Goal: Task Accomplishment & Management: Manage account settings

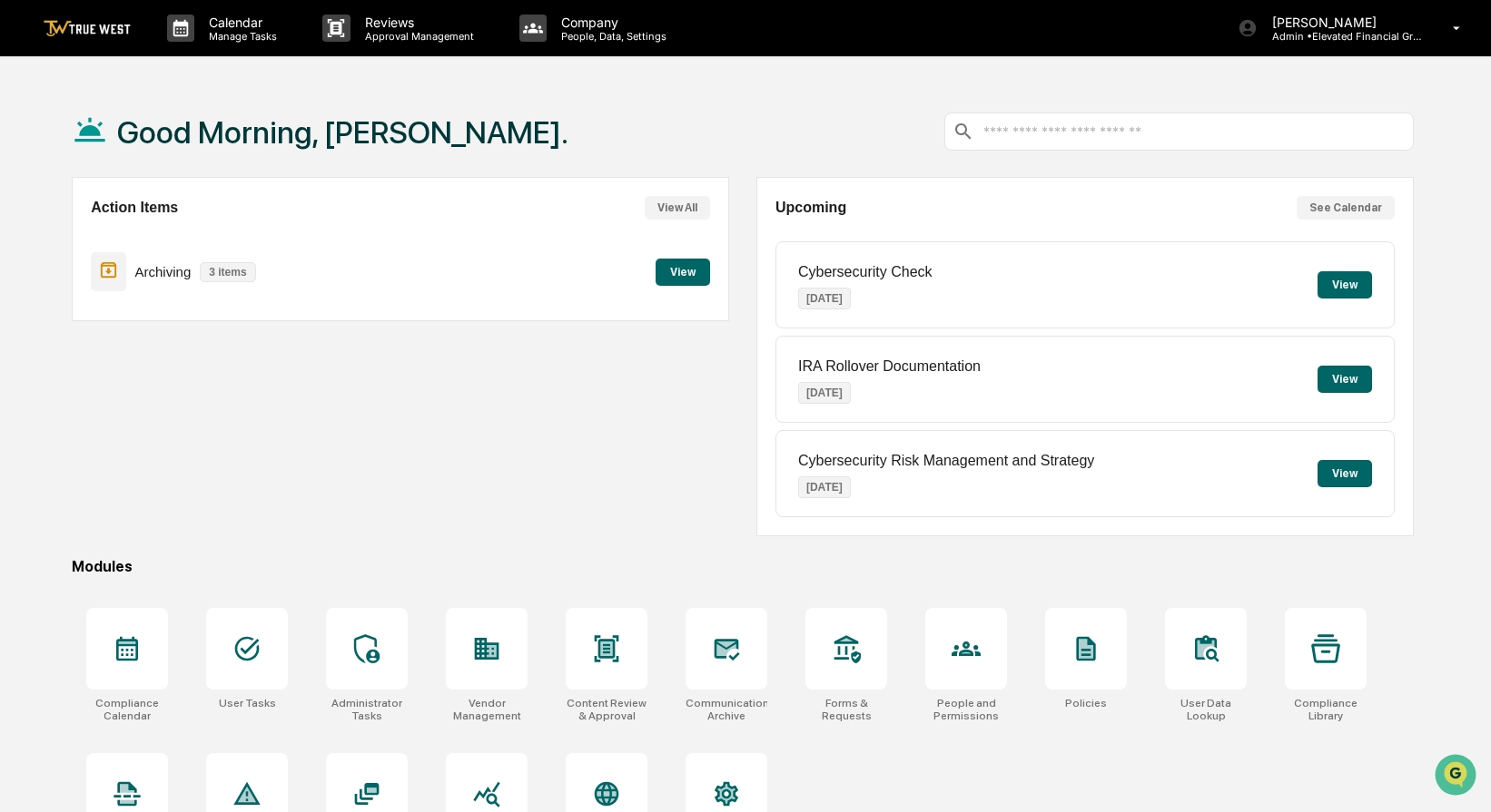
click at [1259, 73] on div "Calendar Manage Tasks Reviews Approval Management Company People, Data, Setting…" at bounding box center [745, 449] width 1491 height 898
click at [1340, 23] on p "[PERSON_NAME]" at bounding box center [1341, 23] width 168 height 16
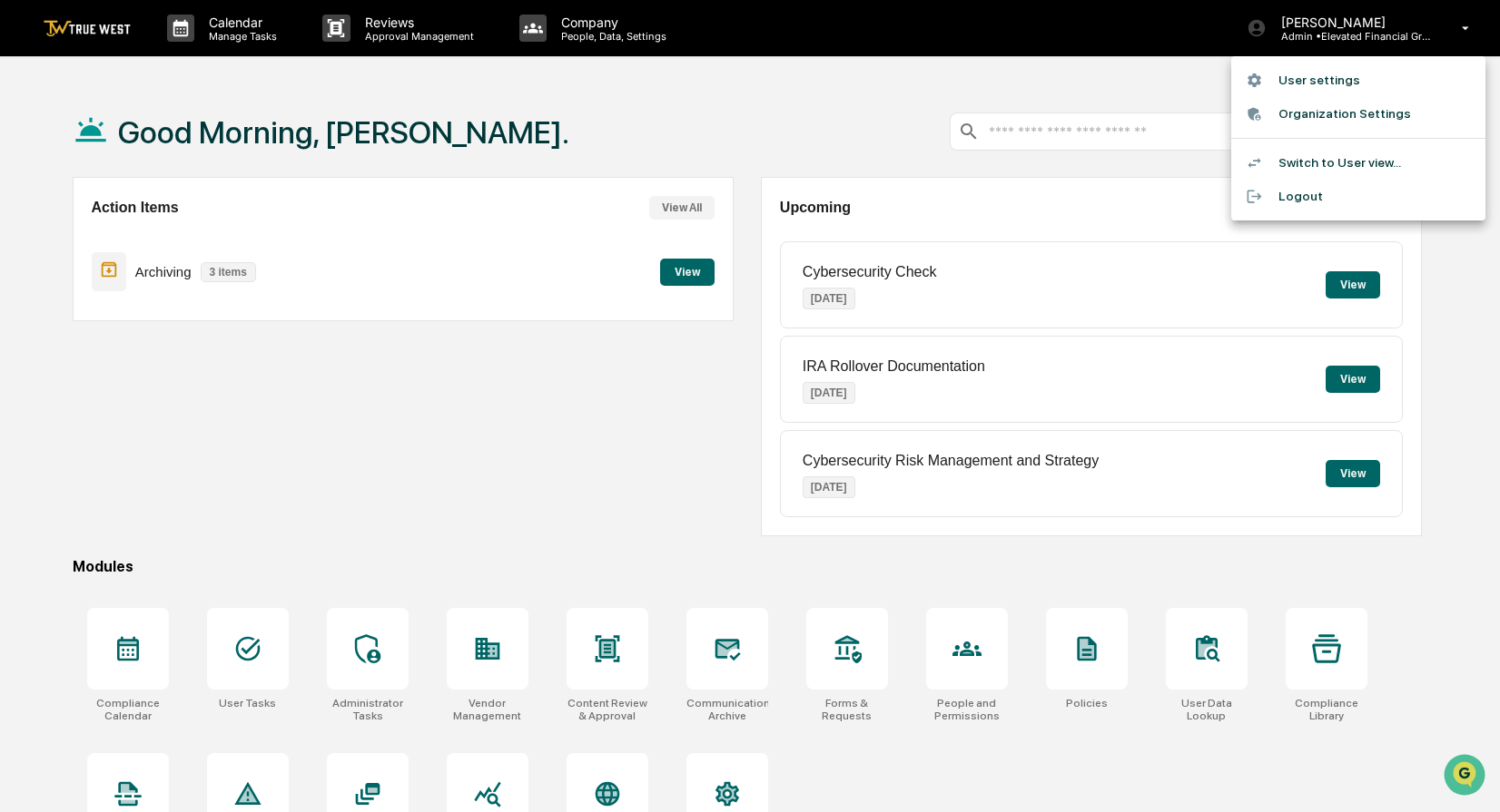
click at [1168, 89] on div at bounding box center [750, 406] width 1500 height 812
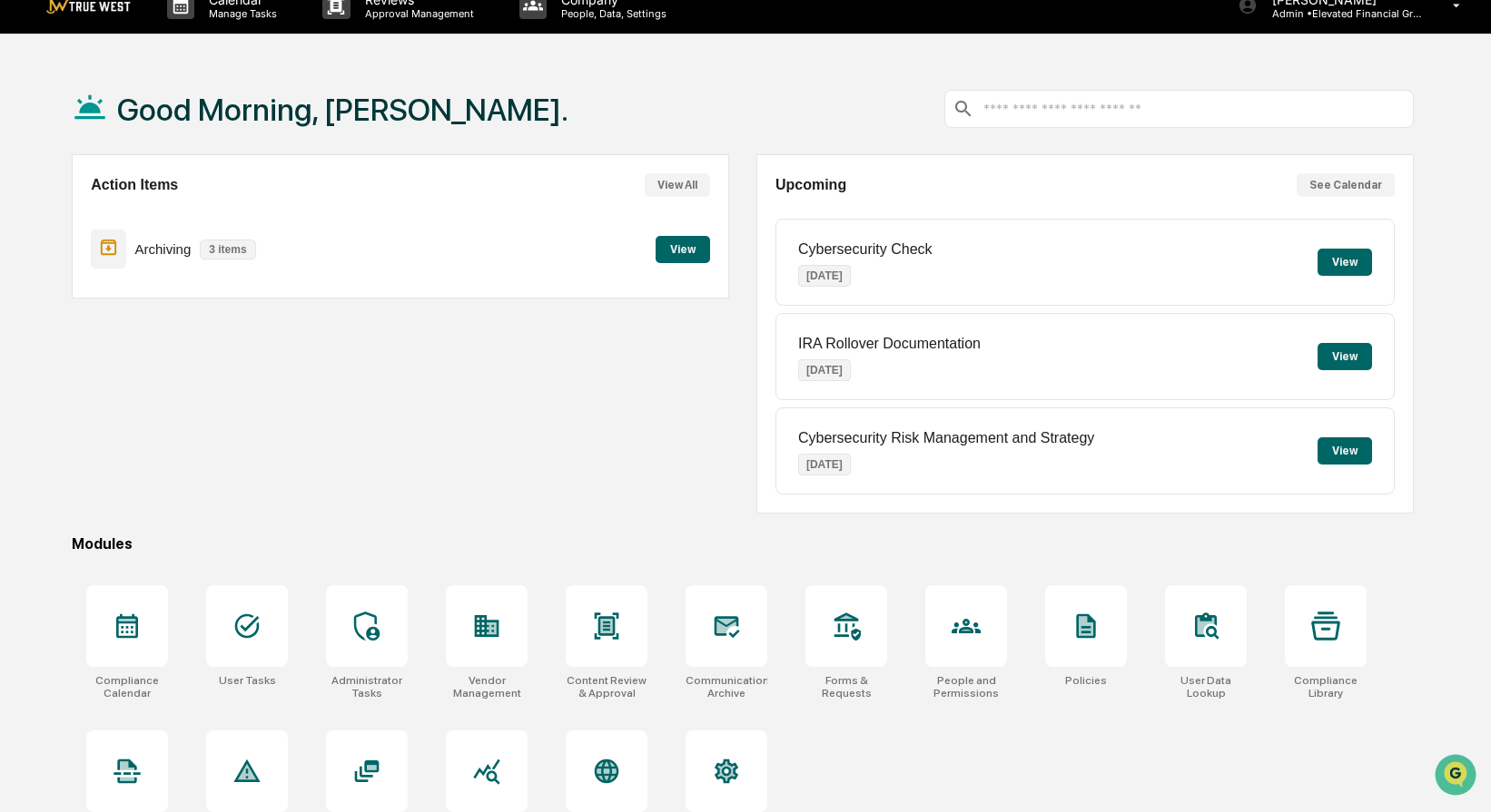
scroll to position [104, 0]
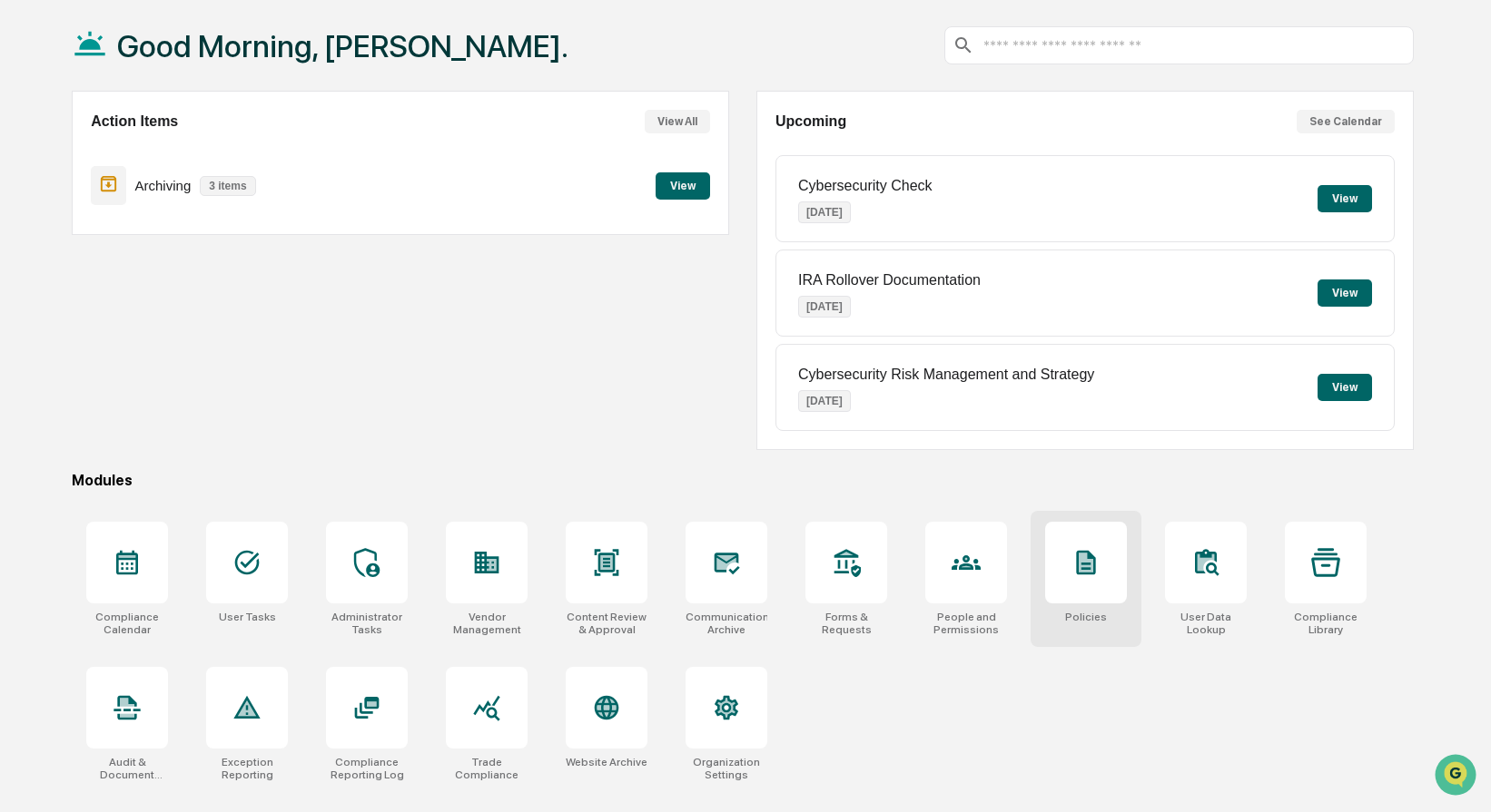
click at [1063, 563] on div at bounding box center [1086, 562] width 81 height 81
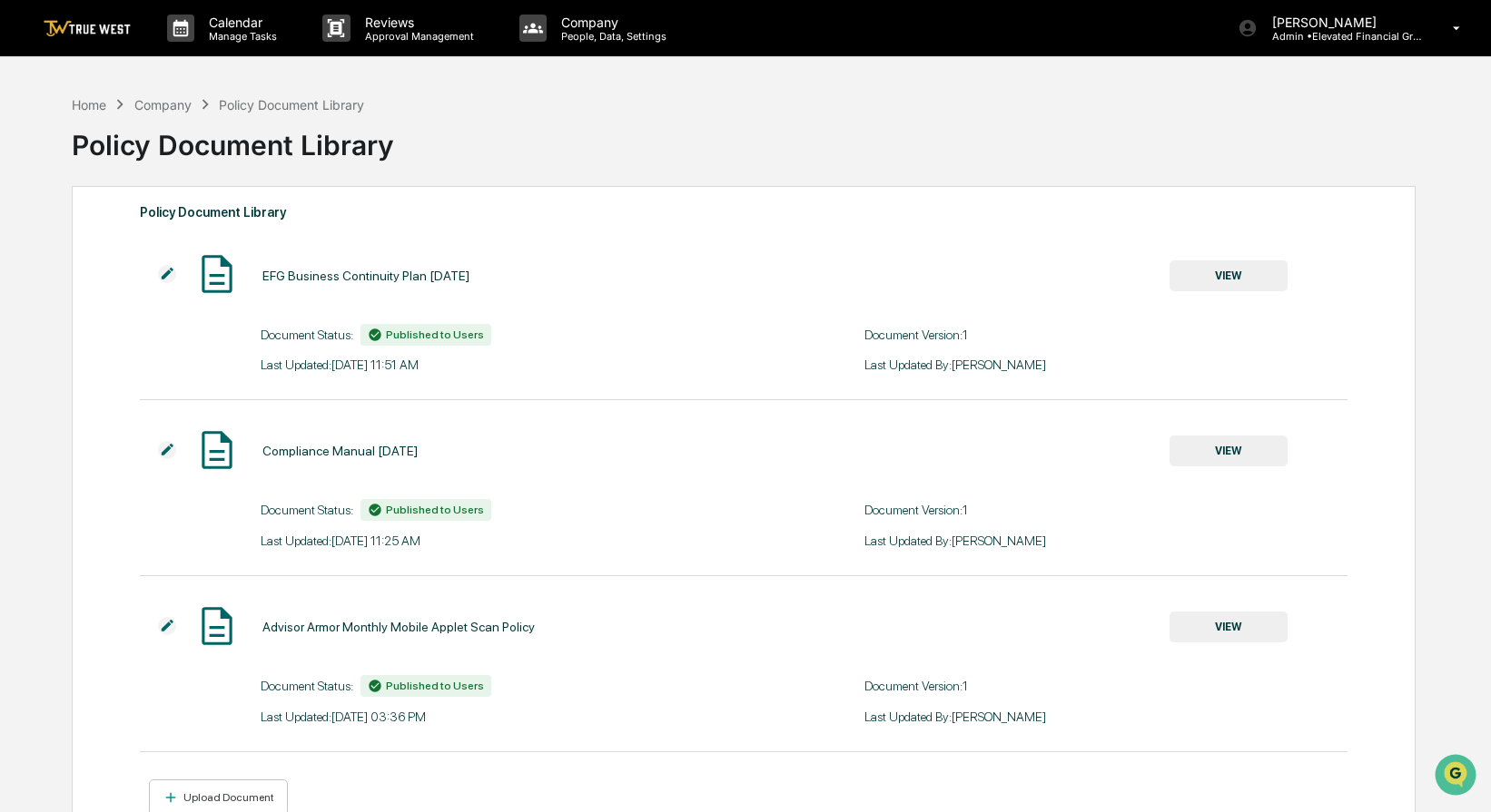
scroll to position [24, 0]
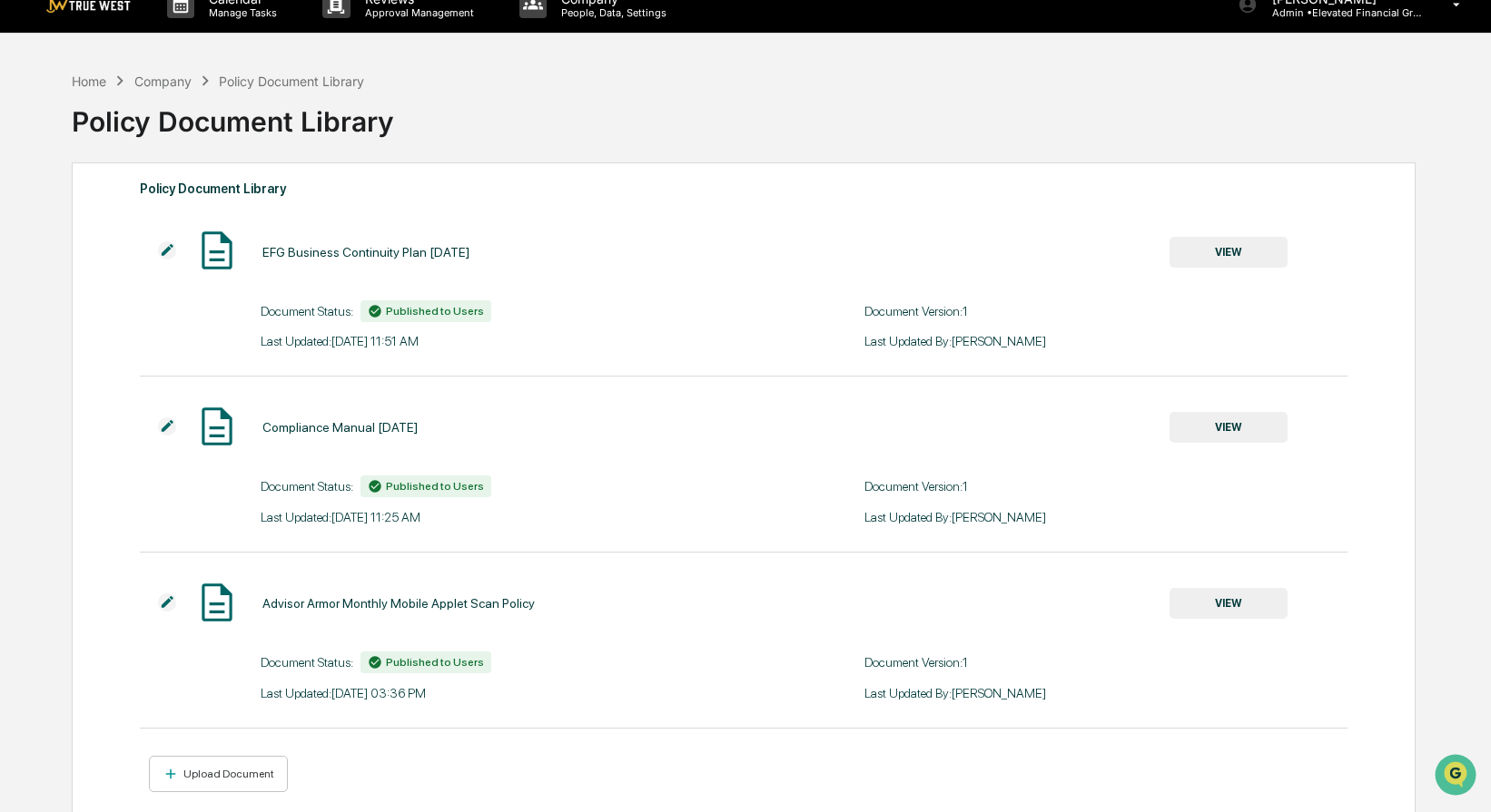
click at [1186, 443] on button "VIEW" at bounding box center [1227, 427] width 118 height 31
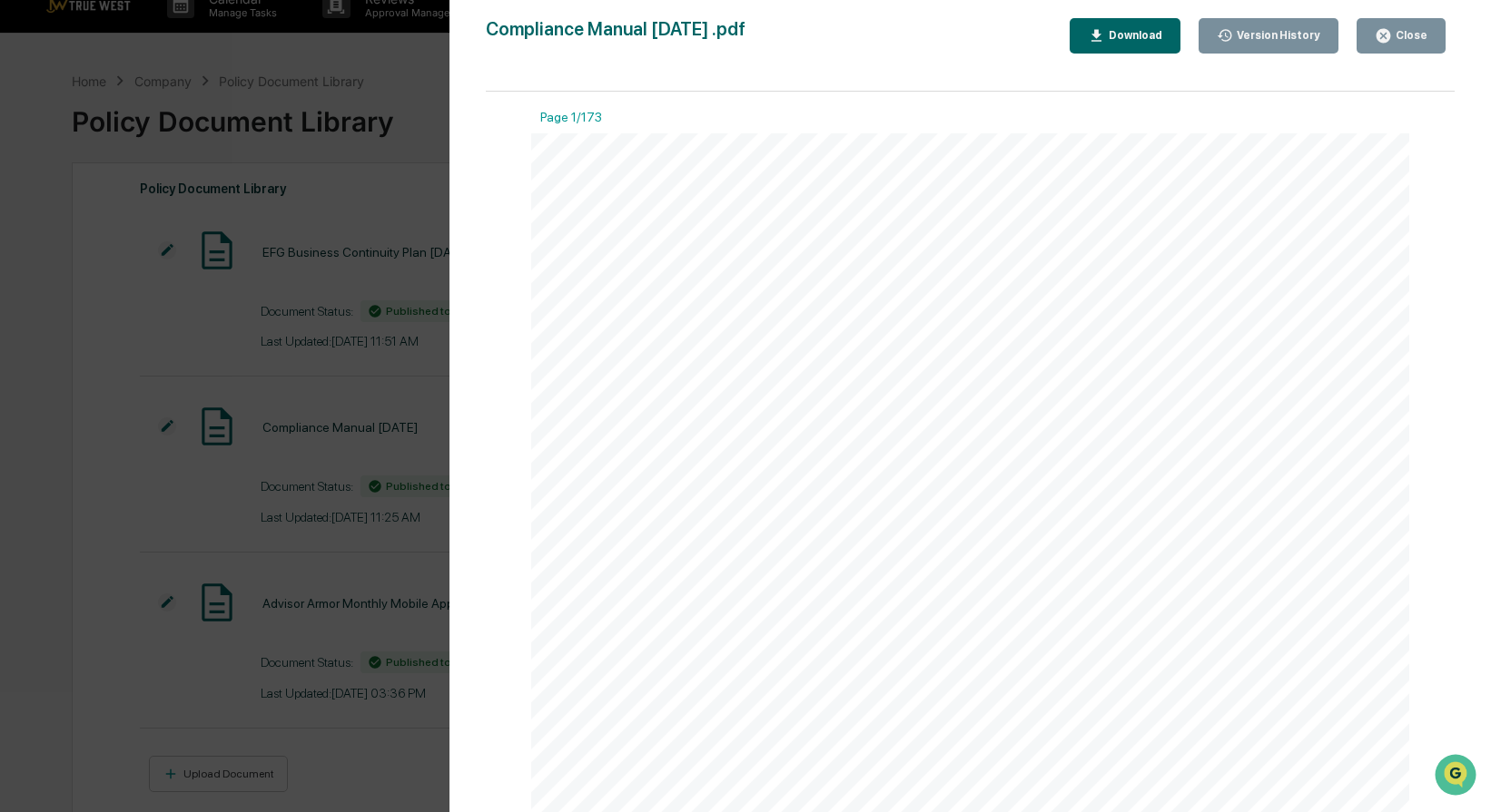
click at [1370, 37] on button "Close" at bounding box center [1401, 36] width 89 height 36
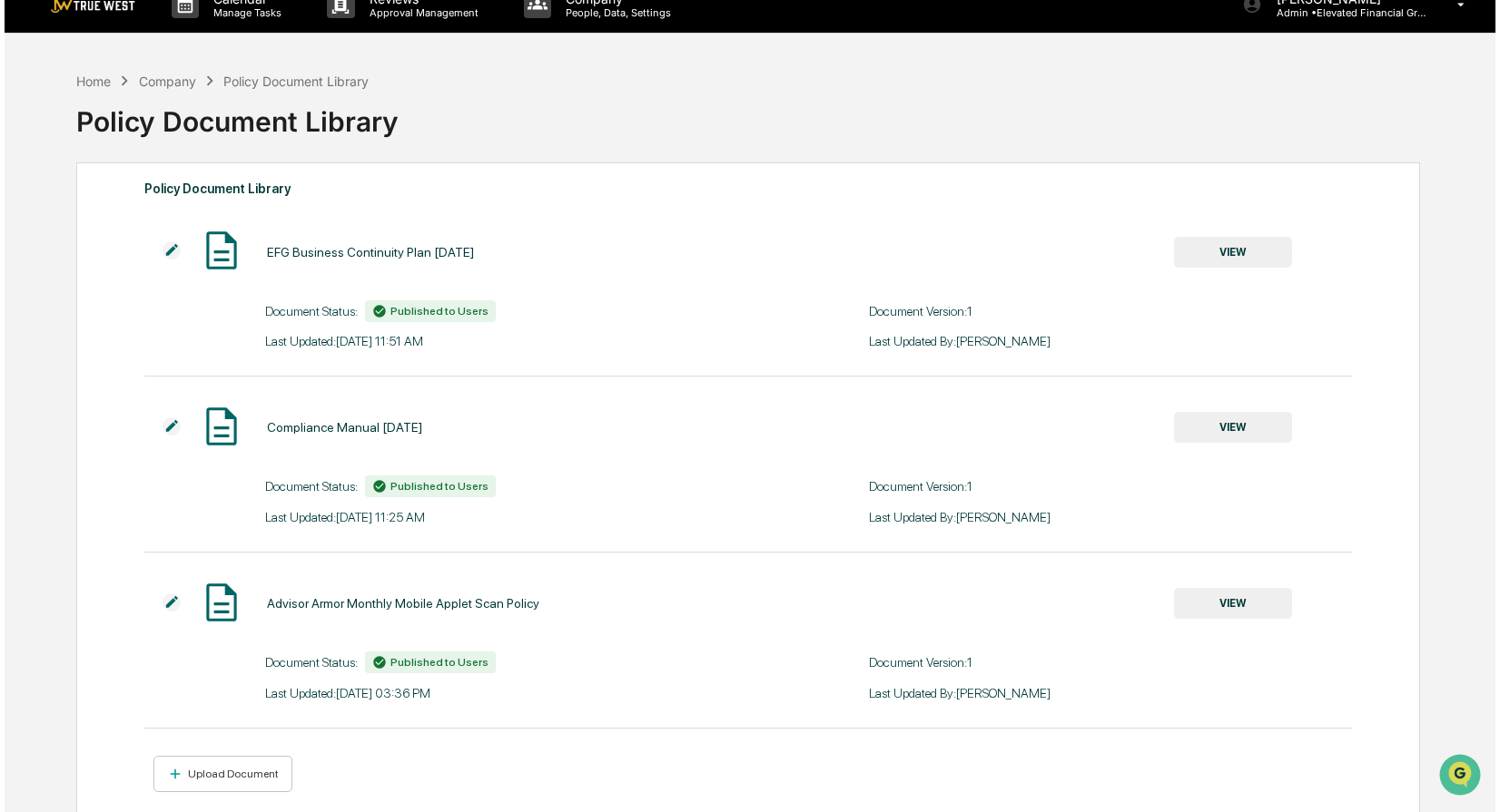
scroll to position [0, 0]
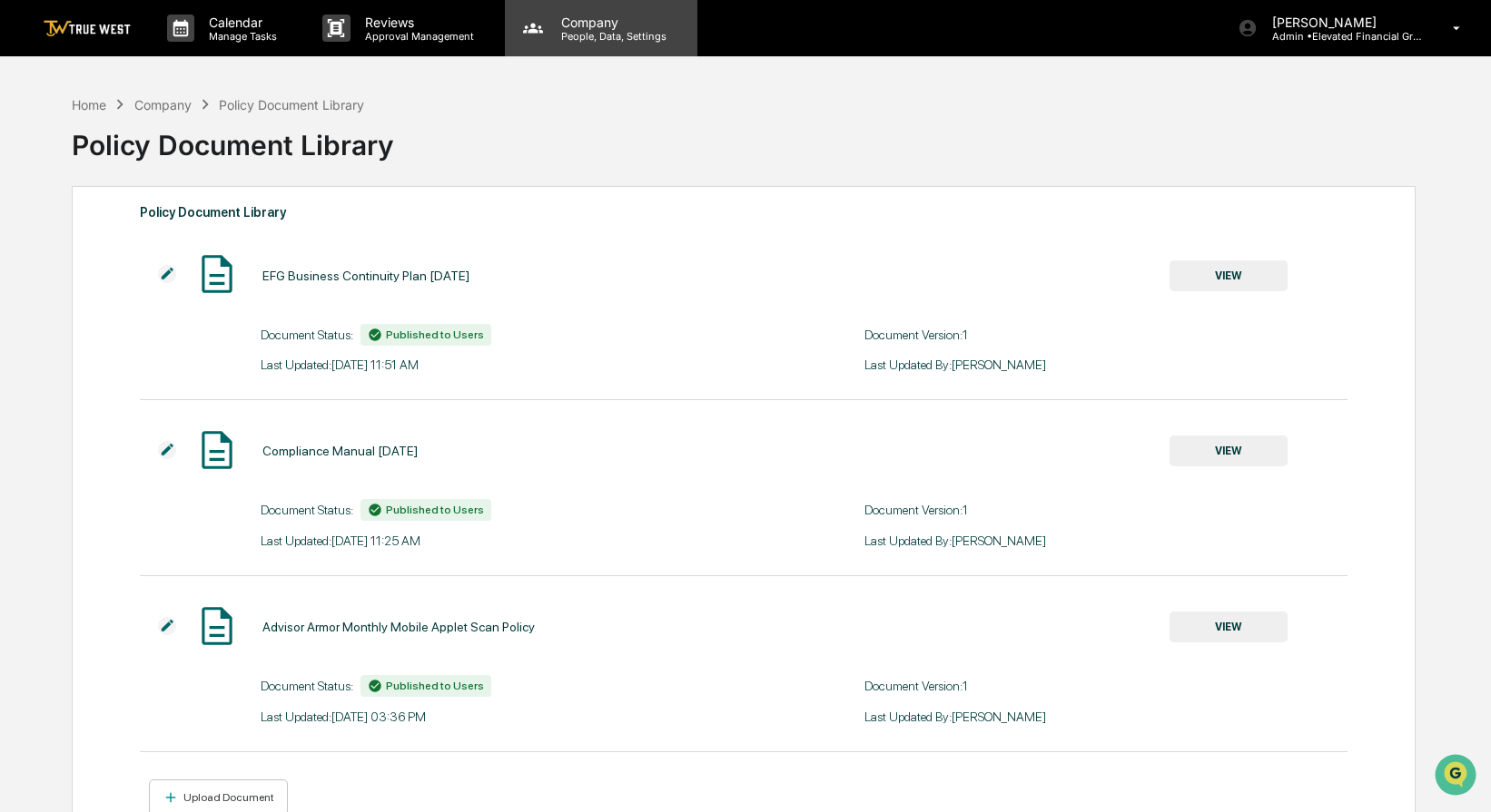
click at [596, 34] on p "People, Data, Settings" at bounding box center [611, 36] width 129 height 13
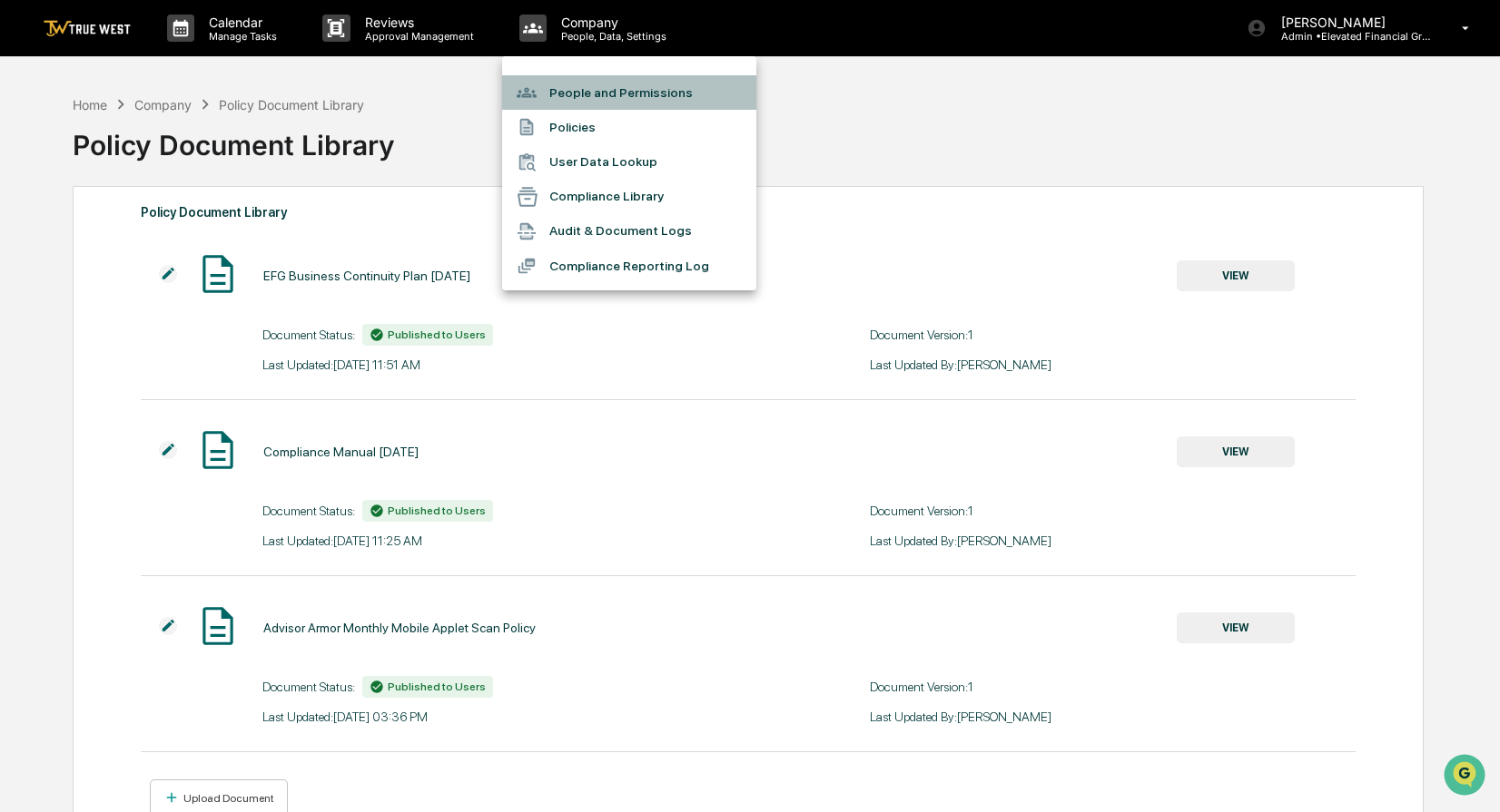
click at [613, 102] on li "People and Permissions" at bounding box center [629, 92] width 255 height 35
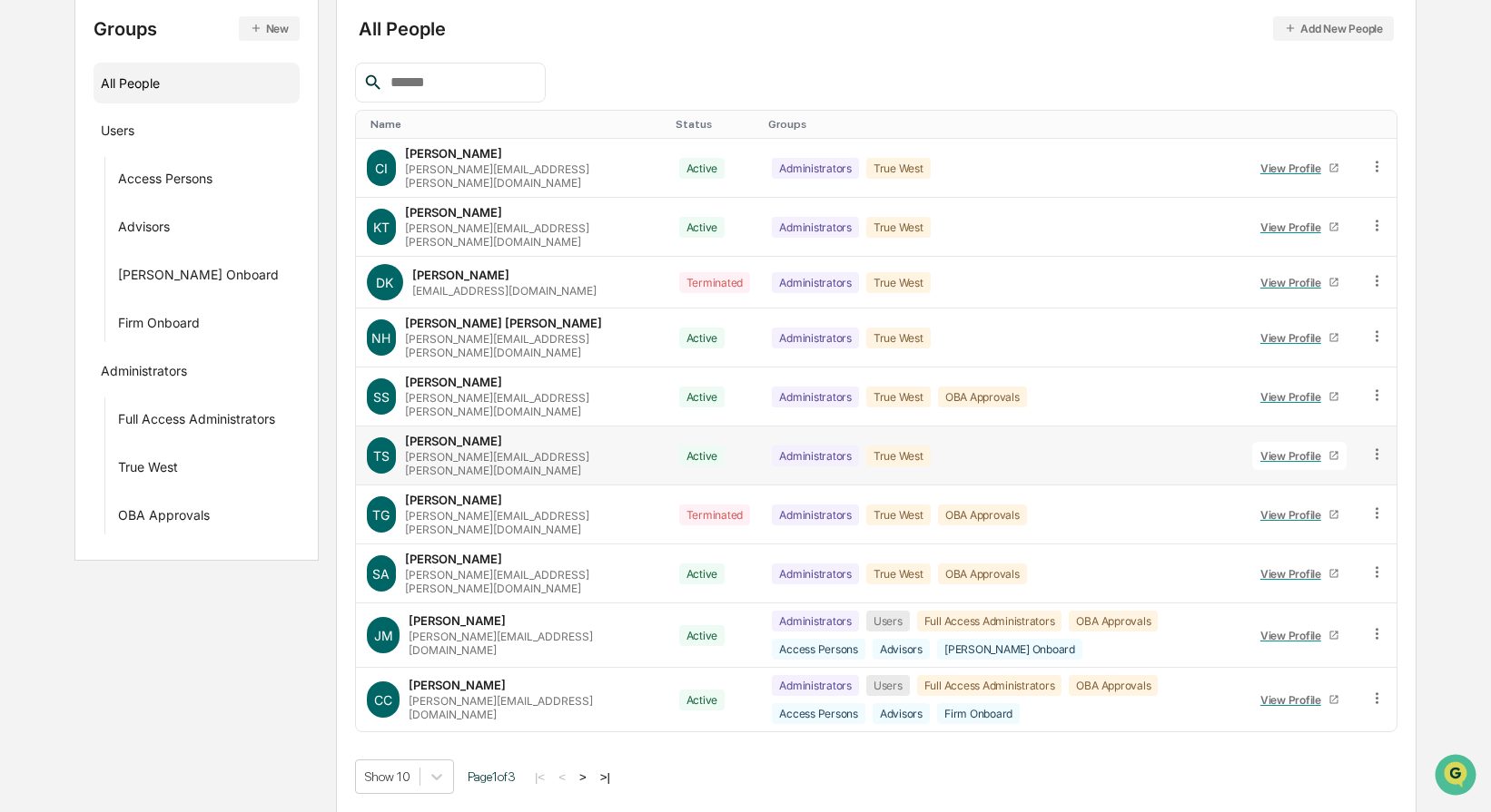
scroll to position [219, 0]
click at [591, 775] on button ">" at bounding box center [583, 776] width 18 height 16
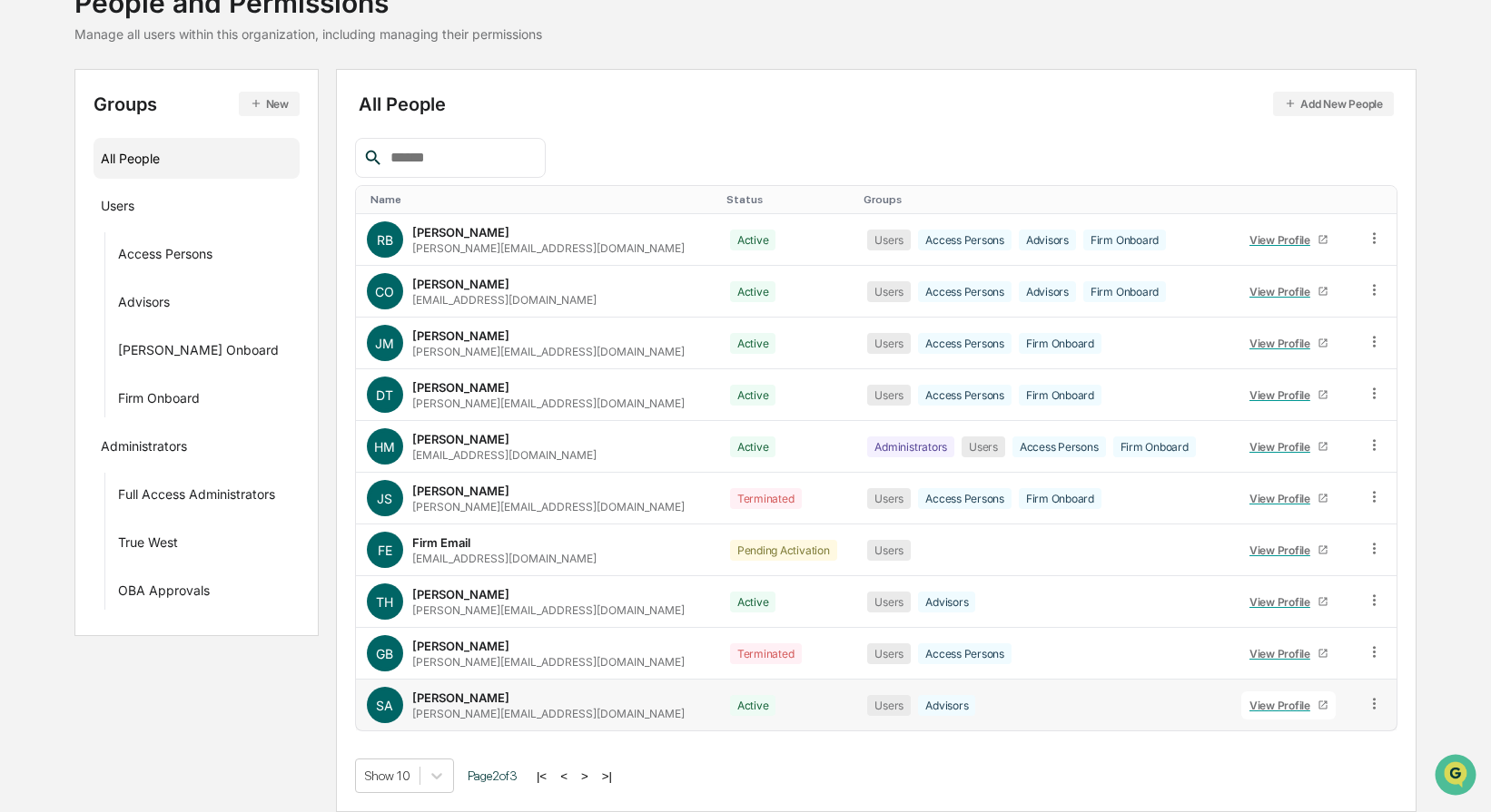
click at [1365, 702] on icon at bounding box center [1373, 703] width 17 height 17
click at [1262, 660] on tbody "RB Ryan Bradley ryan@elevatedfg.com Active Users Access Persons Advisors Firm O…" at bounding box center [876, 471] width 1040 height 516
click at [1268, 705] on div "View Profile" at bounding box center [1283, 706] width 68 height 14
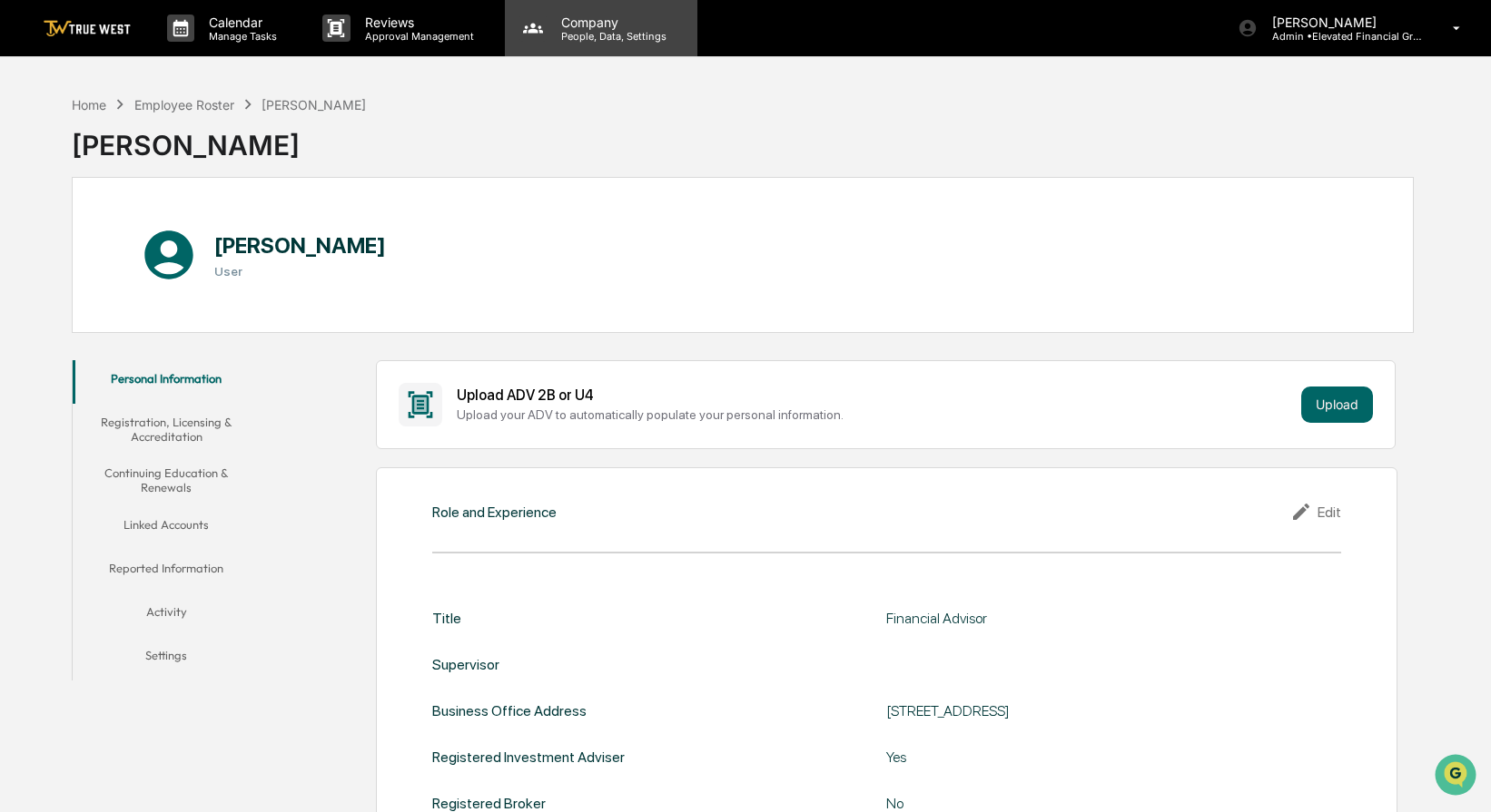
click at [535, 42] on icon at bounding box center [532, 28] width 27 height 27
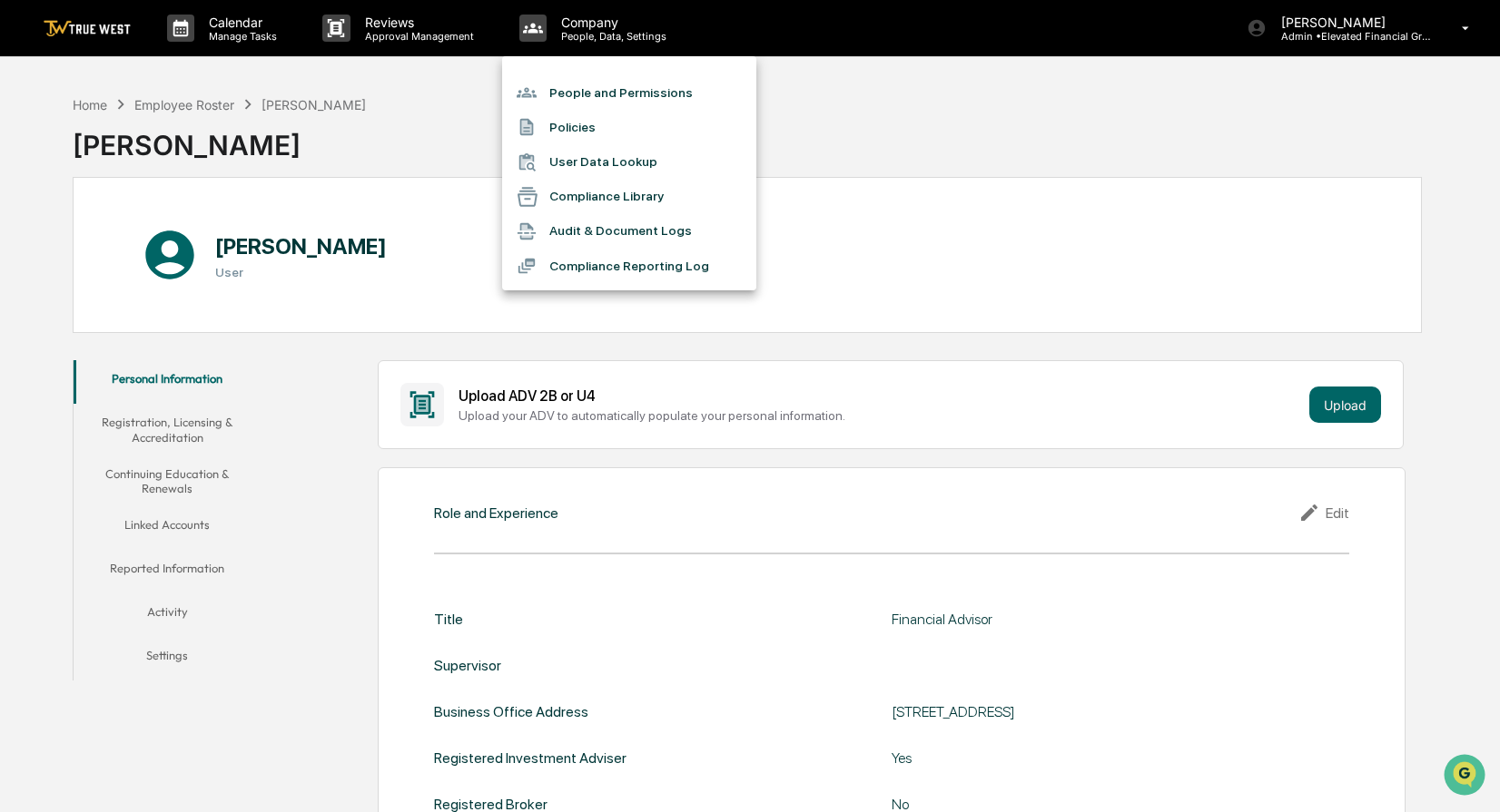
click at [466, 137] on div at bounding box center [750, 406] width 1500 height 812
